Goal: Check status: Check status

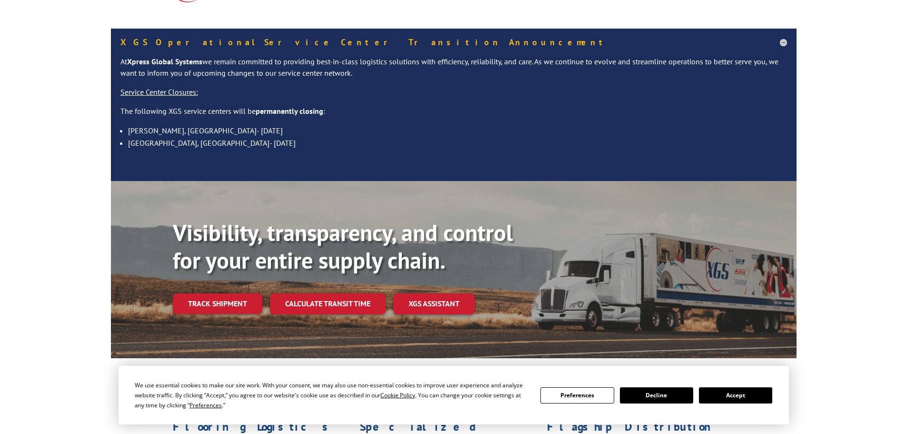
scroll to position [143, 0]
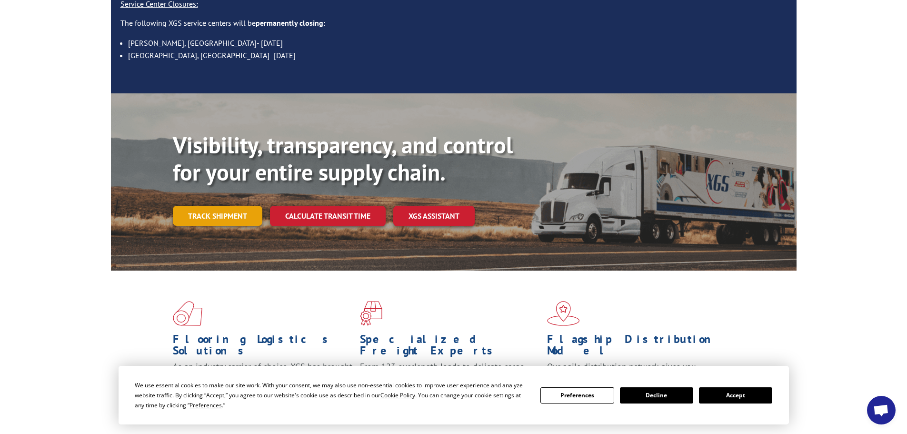
click at [196, 206] on link "Track shipment" at bounding box center [218, 216] width 90 height 20
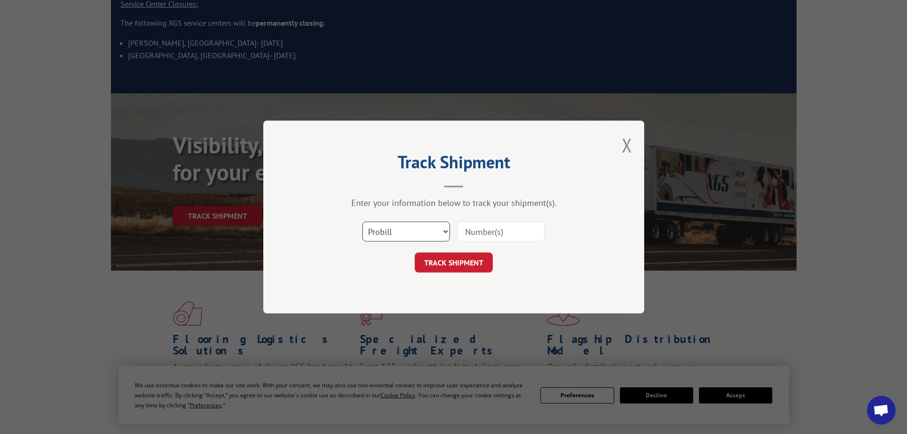
click at [397, 226] on select "Select category... Probill BOL PO" at bounding box center [407, 232] width 88 height 20
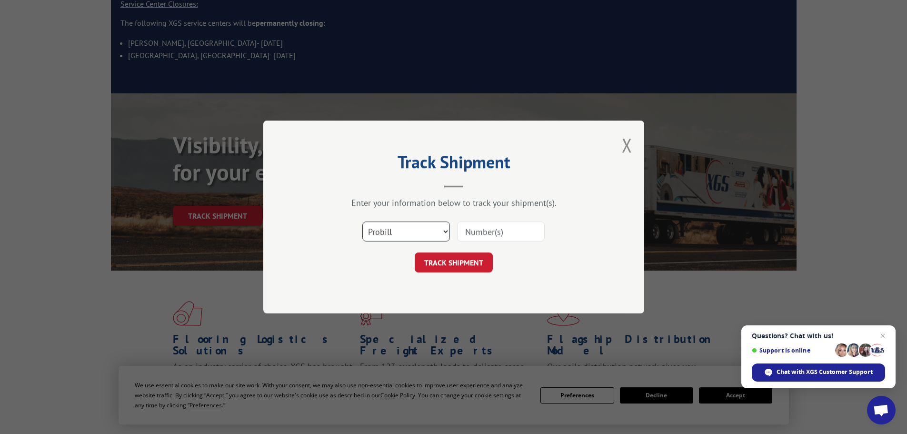
select select "po"
click at [363, 222] on select "Select category... Probill BOL PO" at bounding box center [407, 232] width 88 height 20
click at [493, 232] on input at bounding box center [501, 232] width 88 height 20
paste input "61541154"
type input "61541154"
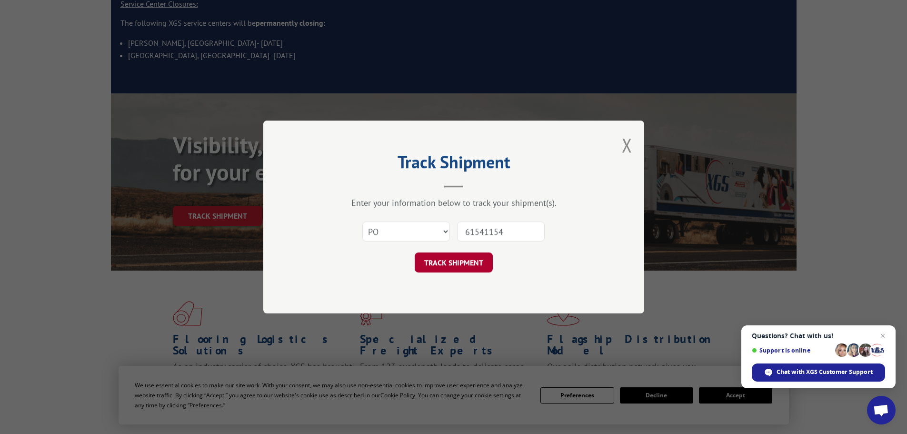
click at [475, 268] on button "TRACK SHIPMENT" at bounding box center [454, 262] width 78 height 20
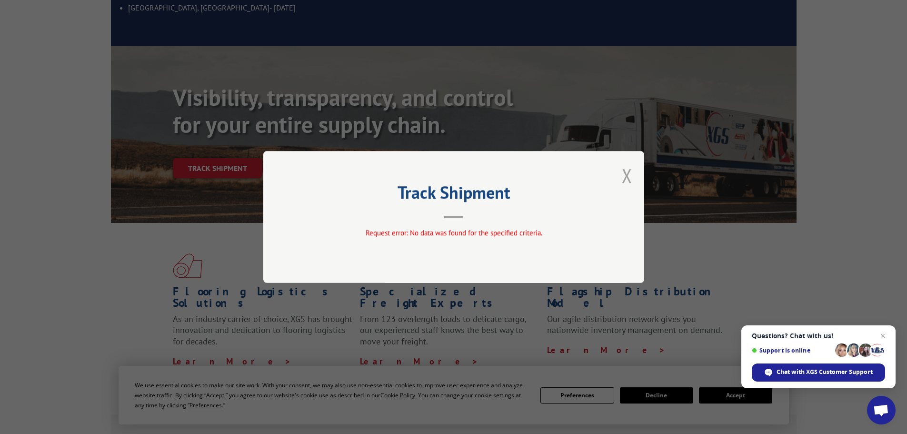
click at [623, 180] on button "Close modal" at bounding box center [627, 175] width 10 height 25
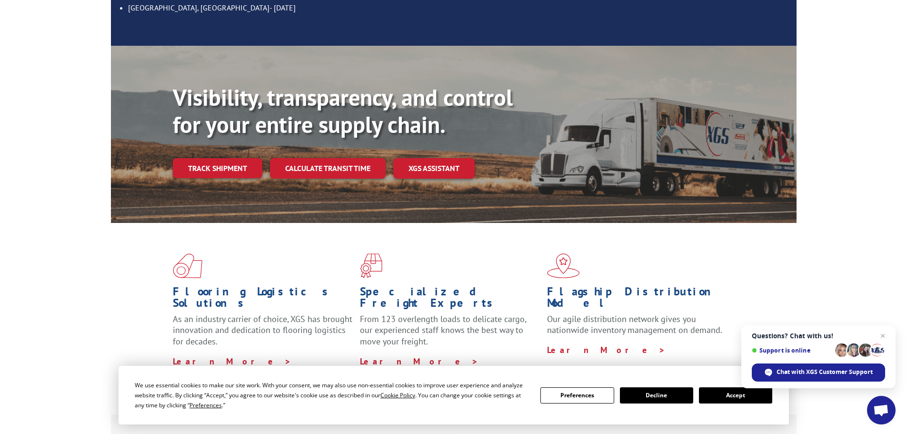
scroll to position [48, 0]
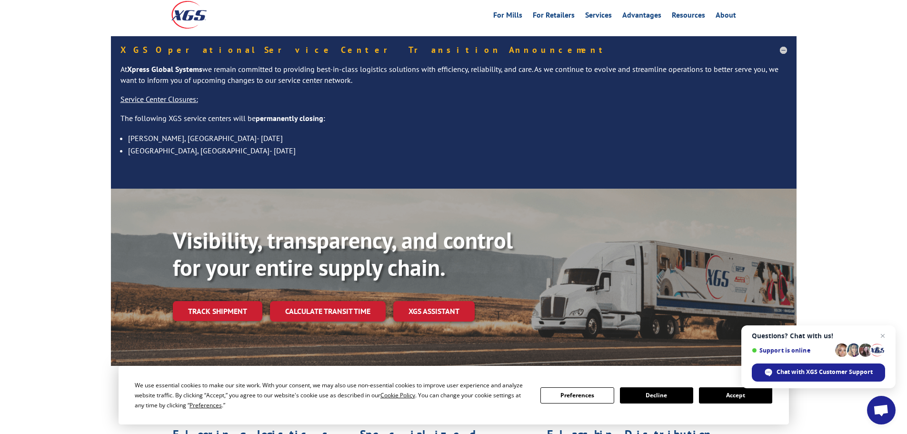
click at [253, 301] on link "Track shipment" at bounding box center [218, 311] width 90 height 20
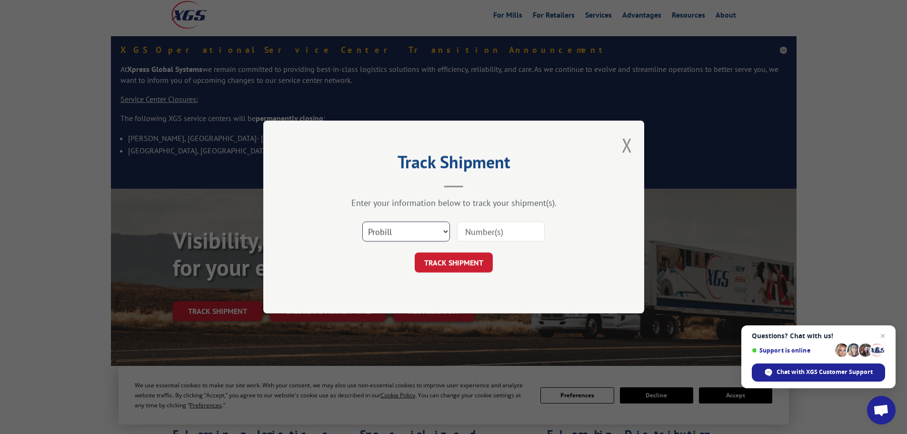
click at [392, 231] on select "Select category... Probill BOL PO" at bounding box center [407, 232] width 88 height 20
select select "po"
click at [363, 222] on select "Select category... Probill BOL PO" at bounding box center [407, 232] width 88 height 20
click at [504, 219] on div "Select category... Probill BOL PO" at bounding box center [454, 231] width 286 height 31
click at [503, 234] on input at bounding box center [501, 232] width 88 height 20
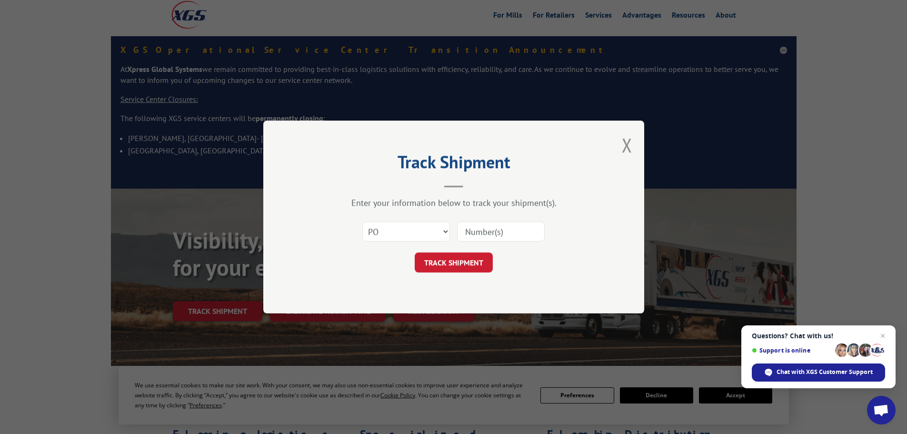
paste input "61541154"
type input "61541154"
drag, startPoint x: 475, startPoint y: 263, endPoint x: 457, endPoint y: 247, distance: 23.9
click at [473, 263] on button "TRACK SHIPMENT" at bounding box center [454, 262] width 78 height 20
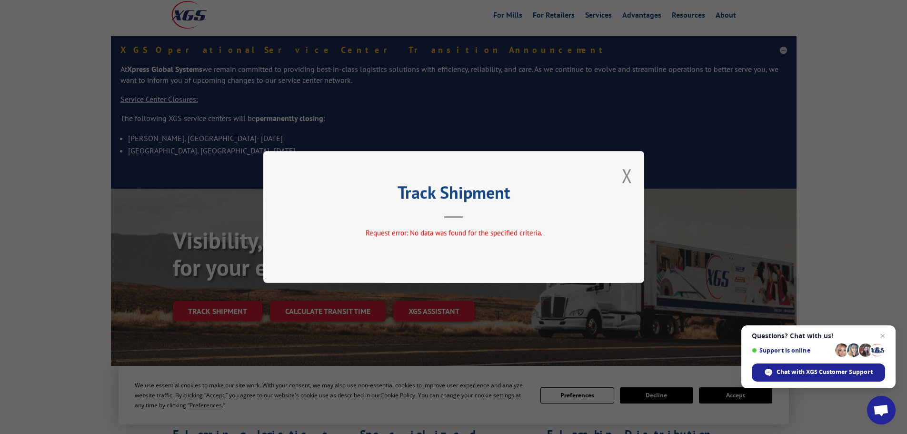
click at [621, 173] on div "Track Shipment Request error: No data was found for the specified criteria." at bounding box center [453, 217] width 381 height 132
click at [627, 175] on button "Close modal" at bounding box center [627, 175] width 10 height 25
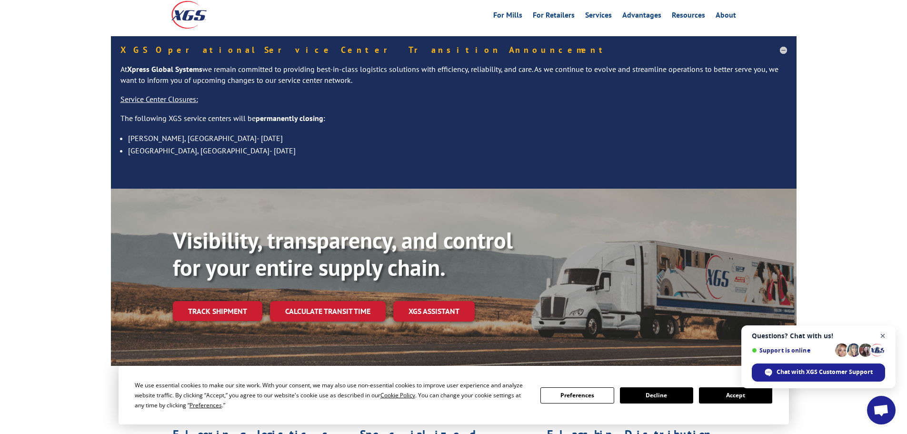
click at [888, 338] on span "Open chat" at bounding box center [883, 336] width 12 height 12
